Goal: Task Accomplishment & Management: Complete application form

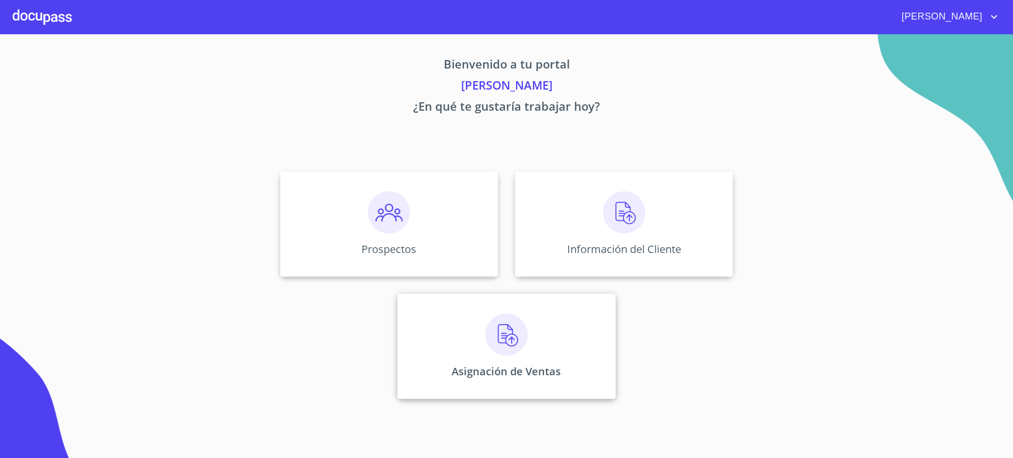
click at [525, 341] on img at bounding box center [506, 335] width 42 height 42
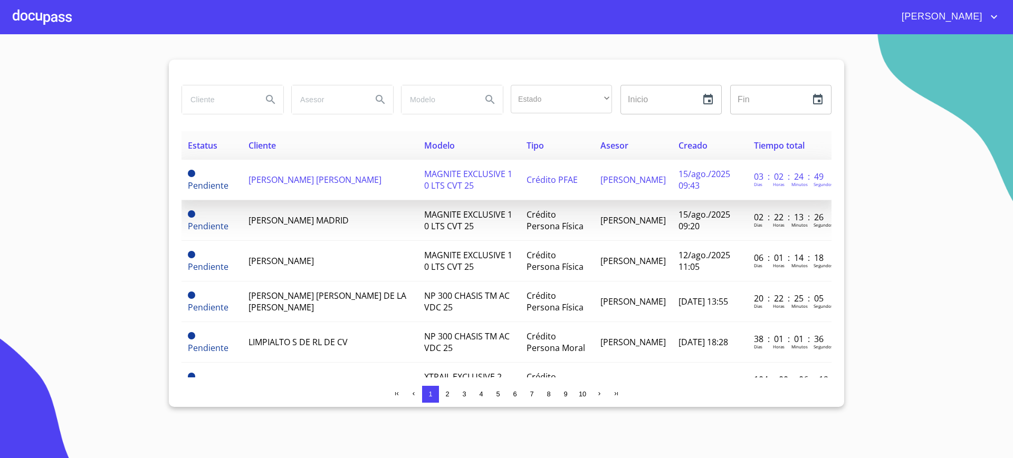
click at [323, 176] on span "[PERSON_NAME] [PERSON_NAME]" at bounding box center [314, 180] width 133 height 12
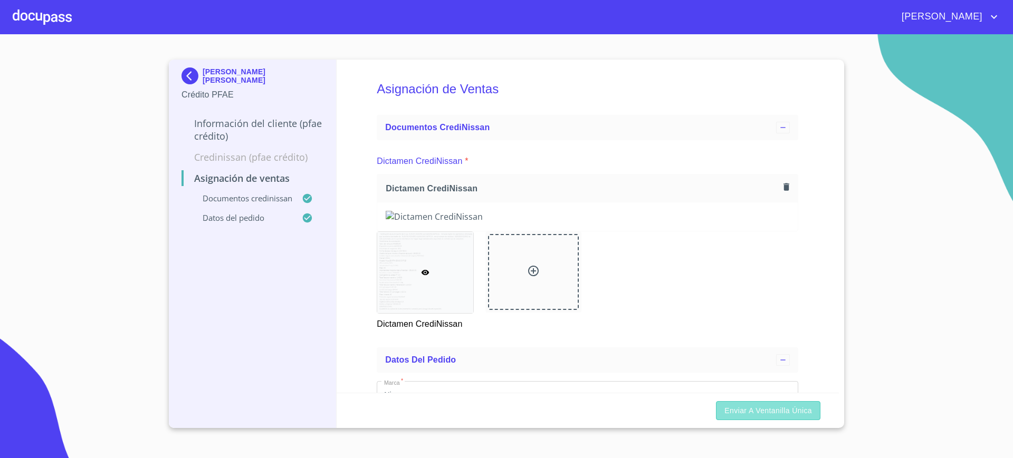
click at [765, 406] on span "Enviar a Ventanilla única" at bounding box center [768, 411] width 88 height 13
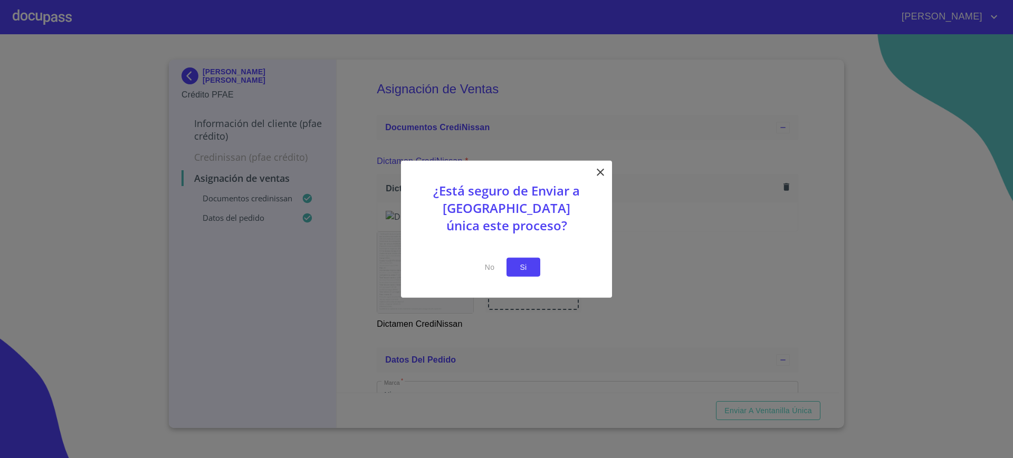
click at [536, 264] on button "Si" at bounding box center [523, 267] width 34 height 20
